Goal: Task Accomplishment & Management: Manage account settings

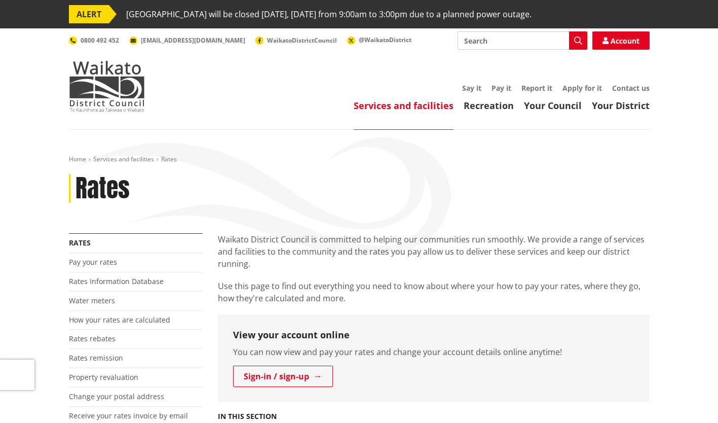
scroll to position [63, 0]
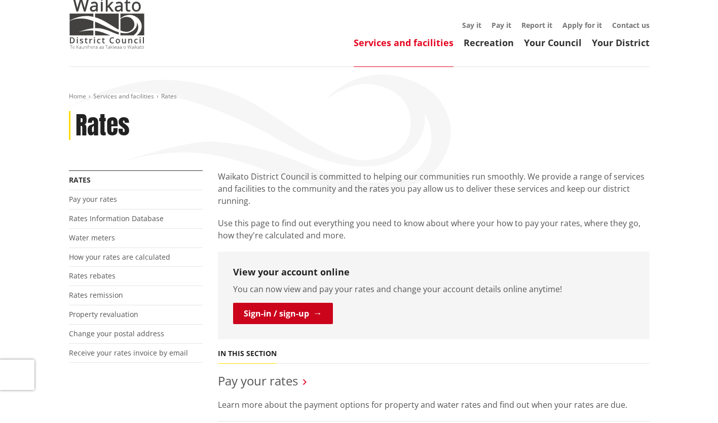
click at [296, 318] on link "Sign-in / sign-up" at bounding box center [283, 312] width 100 height 21
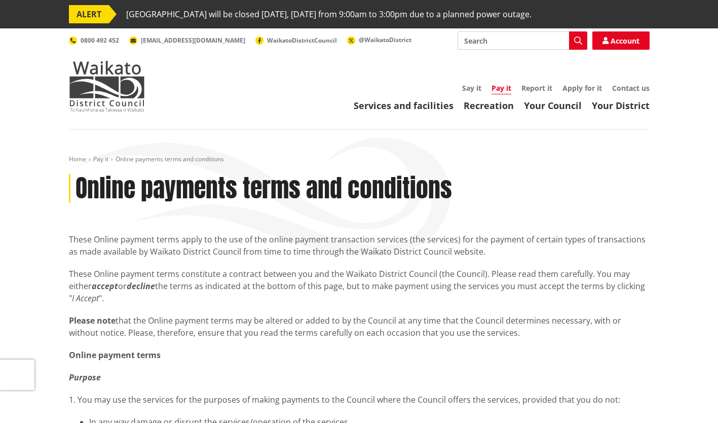
click at [448, 69] on div "Toggle search Toggle navigation Services and facilities Recreation Your Council…" at bounding box center [359, 71] width 596 height 80
click at [499, 87] on link "Pay it" at bounding box center [501, 88] width 20 height 11
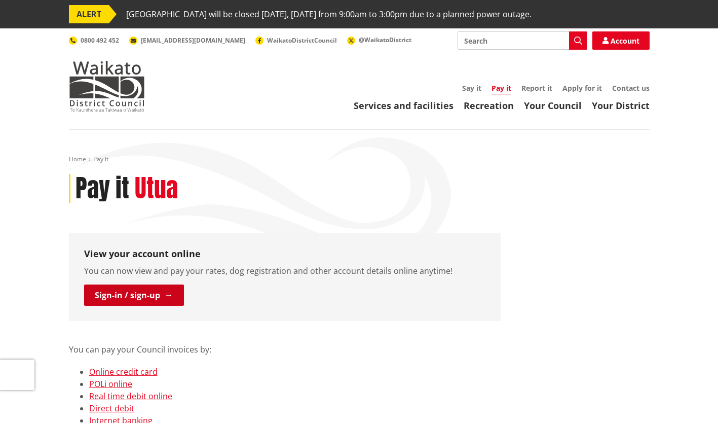
click at [145, 291] on link "Sign-in / sign-up" at bounding box center [134, 294] width 100 height 21
